Goal: Information Seeking & Learning: Learn about a topic

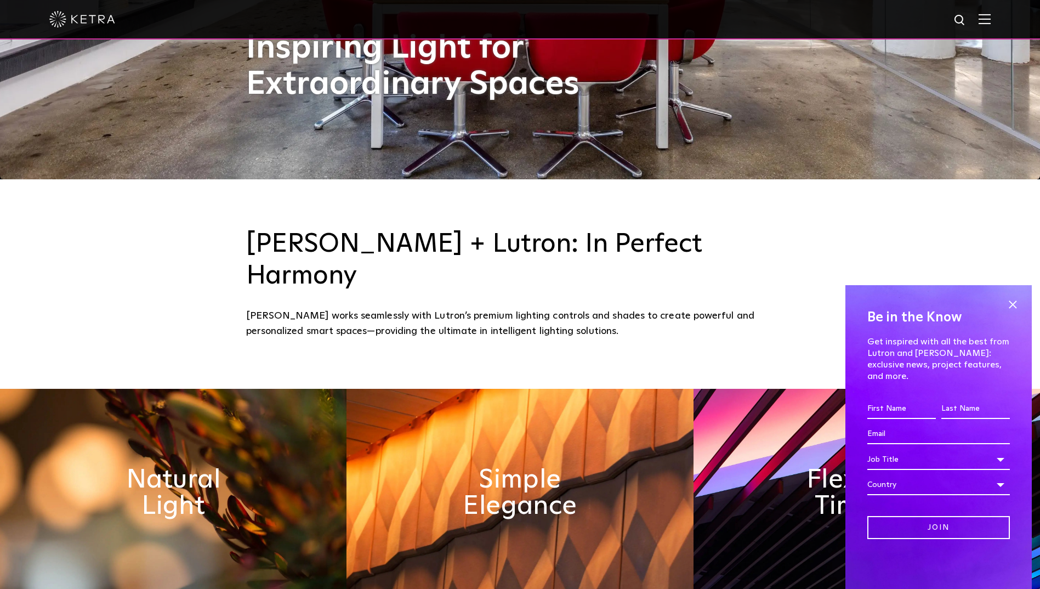
scroll to position [606, 0]
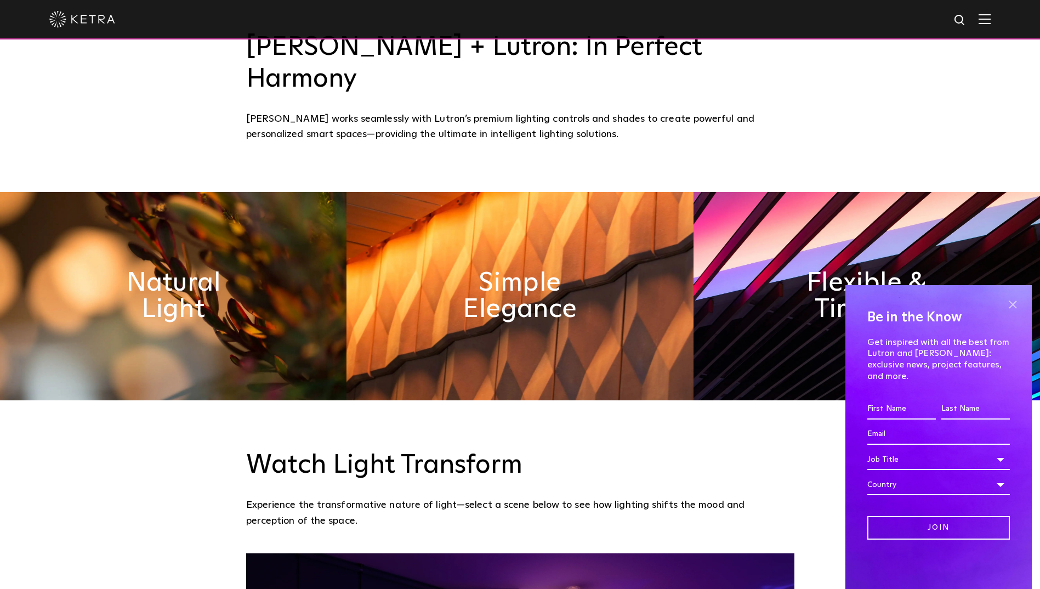
click at [1014, 308] on span at bounding box center [1012, 304] width 16 height 16
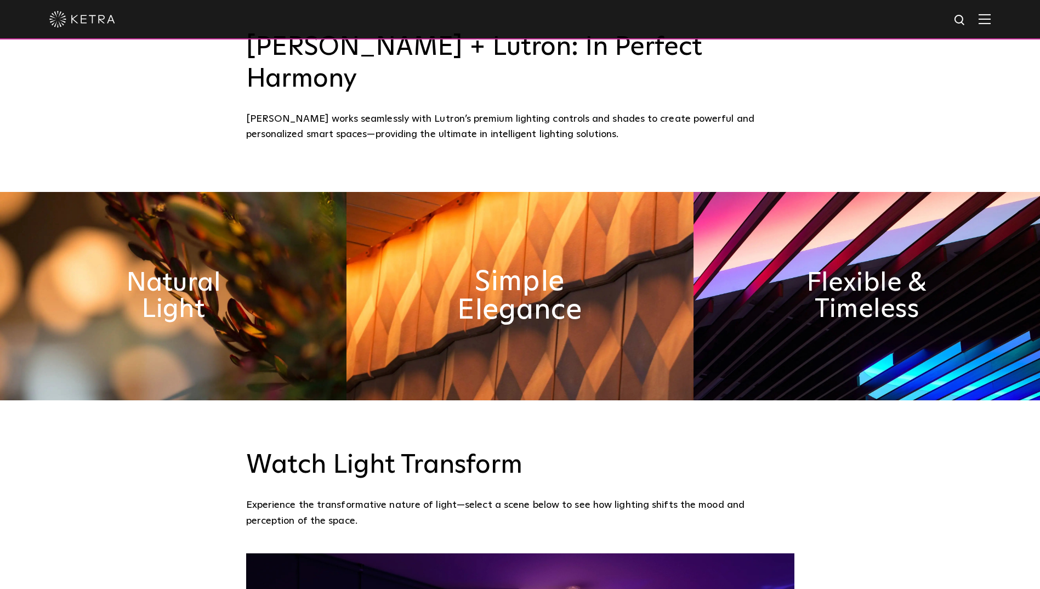
click at [514, 267] on h2 "Simple Elegance" at bounding box center [519, 296] width 179 height 58
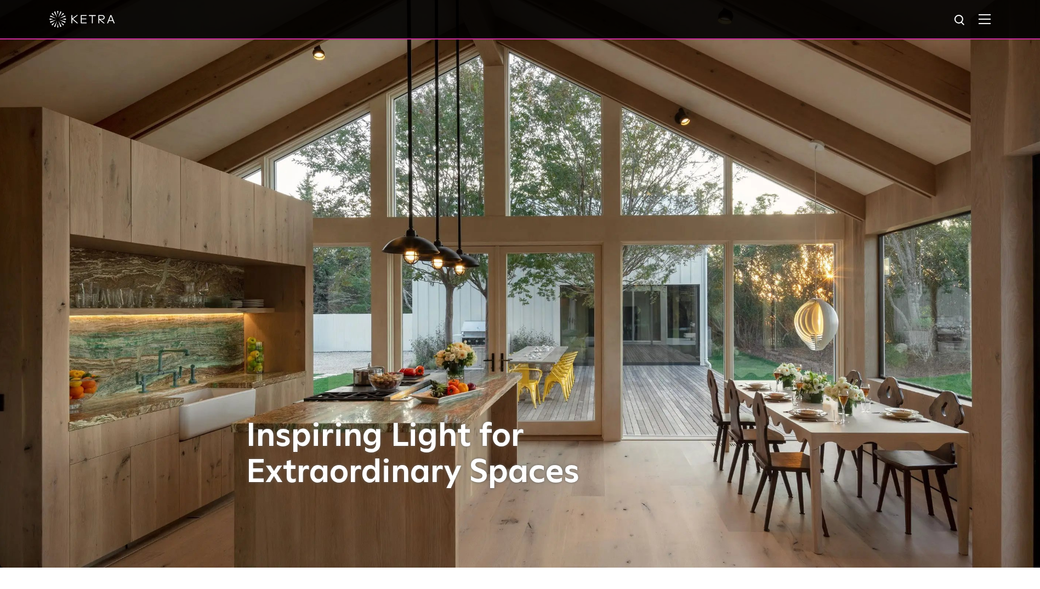
scroll to position [0, 0]
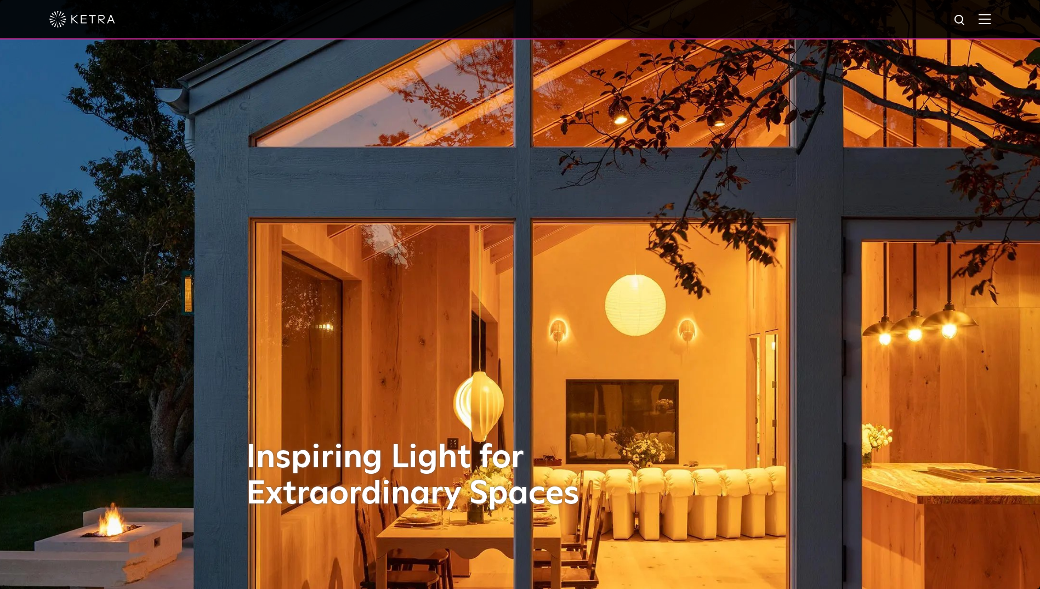
click at [60, 20] on img at bounding box center [82, 19] width 66 height 16
click at [990, 12] on div at bounding box center [519, 19] width 941 height 38
click at [990, 19] on img at bounding box center [984, 19] width 12 height 10
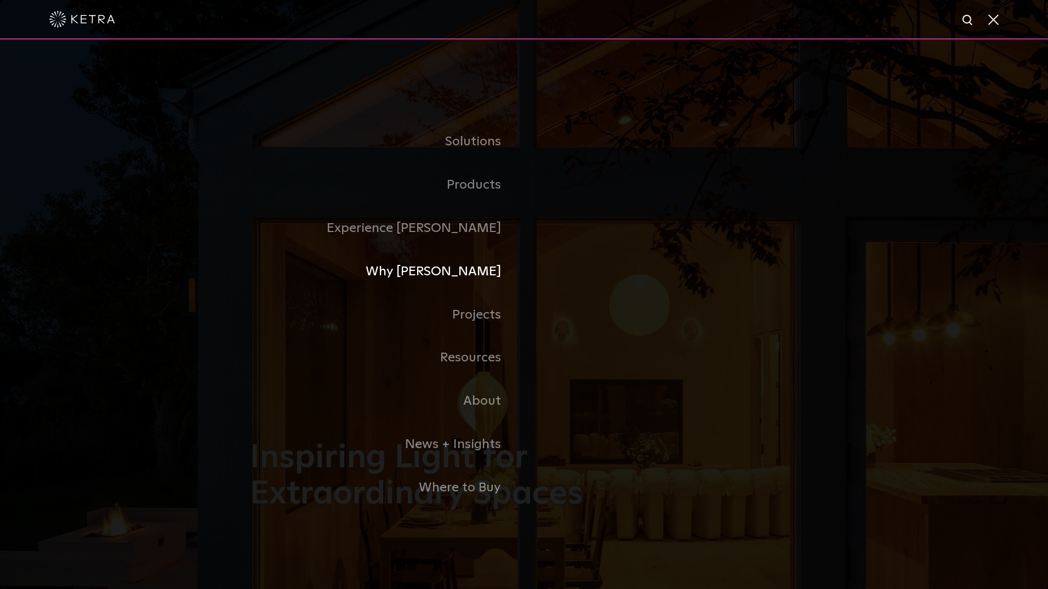
click at [467, 273] on link "Why [PERSON_NAME]" at bounding box center [387, 271] width 274 height 43
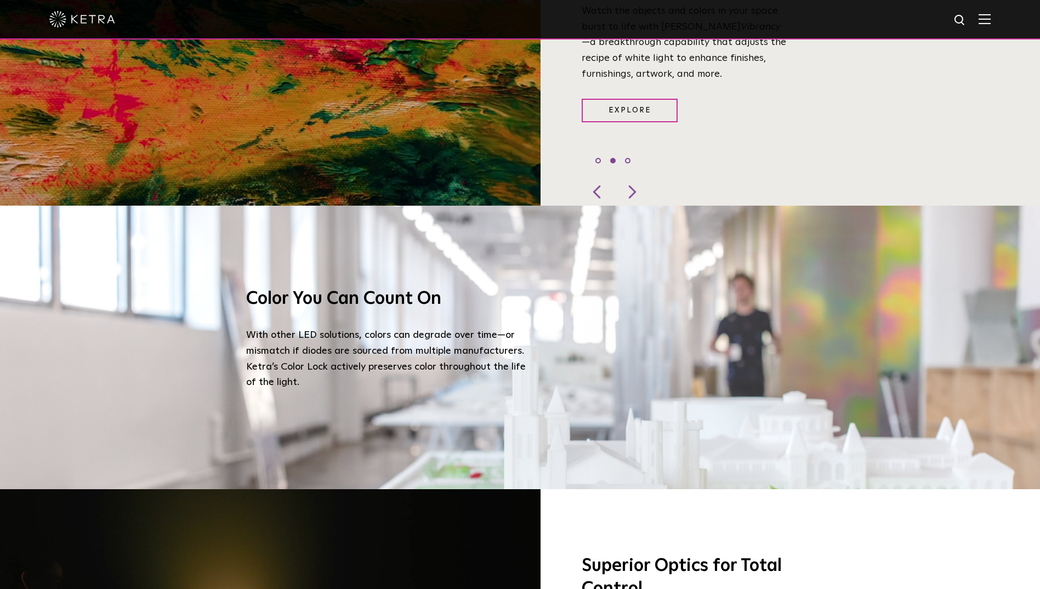
scroll to position [1151, 0]
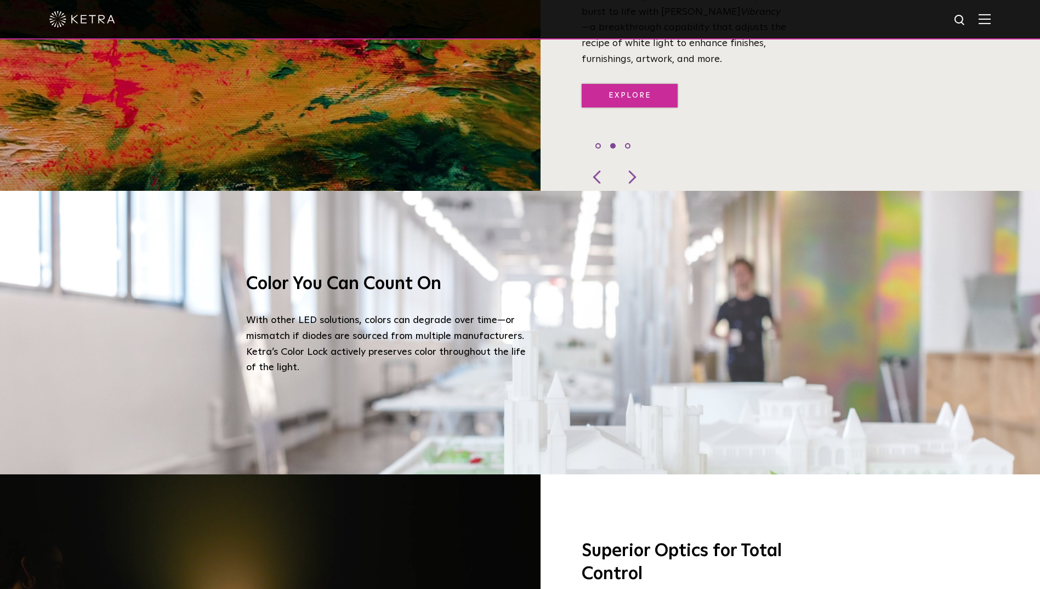
click at [626, 88] on link "Explore" at bounding box center [629, 96] width 96 height 24
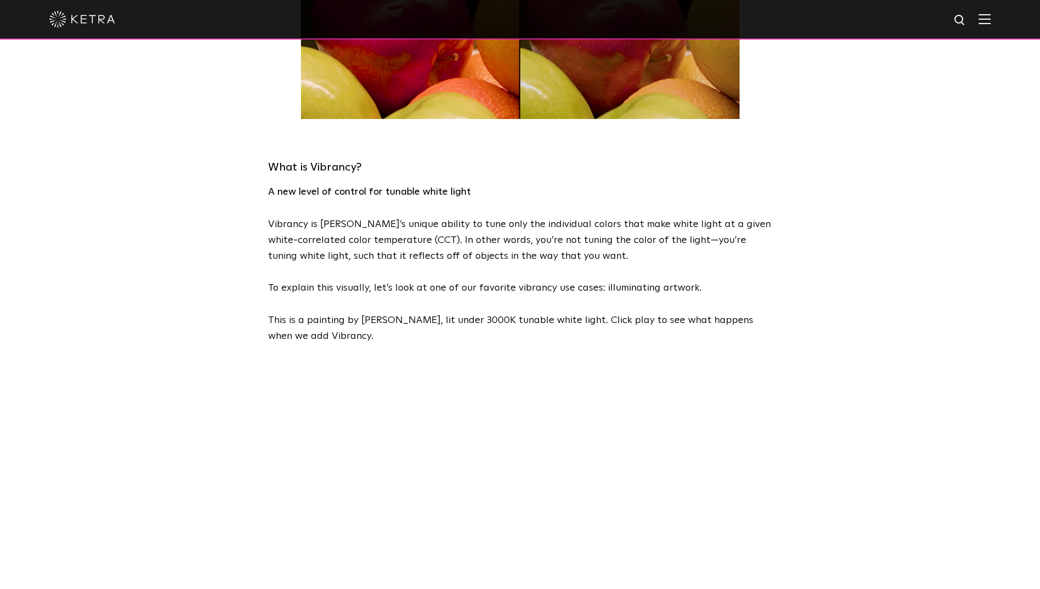
scroll to position [603, 0]
